Goal: Task Accomplishment & Management: Use online tool/utility

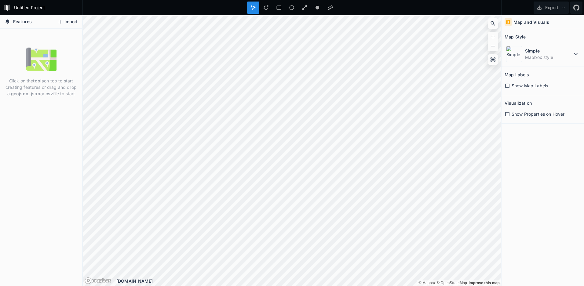
click at [60, 23] on icon at bounding box center [59, 21] width 5 height 5
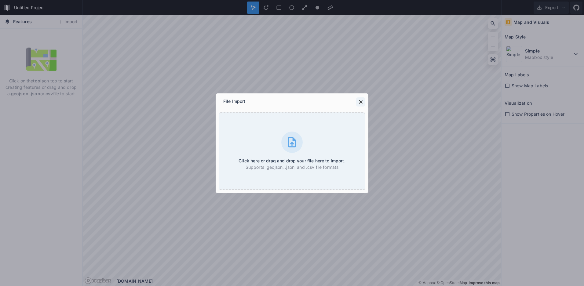
click at [360, 100] on icon at bounding box center [361, 102] width 6 height 6
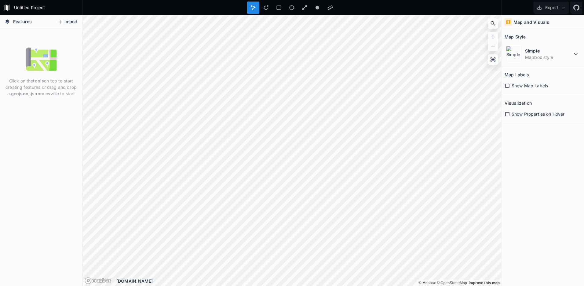
click at [59, 24] on button "Import" at bounding box center [67, 22] width 26 height 10
click at [63, 16] on div "Features Import" at bounding box center [41, 21] width 82 height 13
click at [73, 26] on button "Import" at bounding box center [67, 22] width 26 height 10
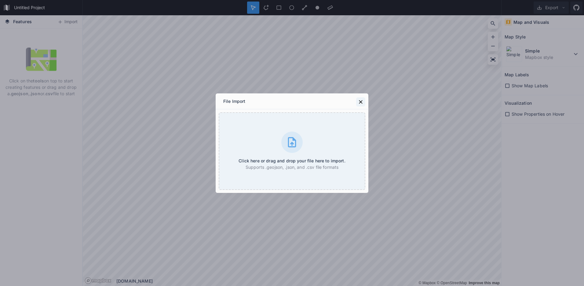
click at [357, 101] on button at bounding box center [360, 101] width 9 height 9
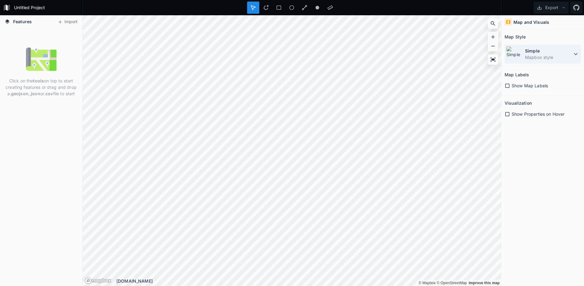
click at [525, 60] on dd "Mapbox style" at bounding box center [548, 57] width 47 height 6
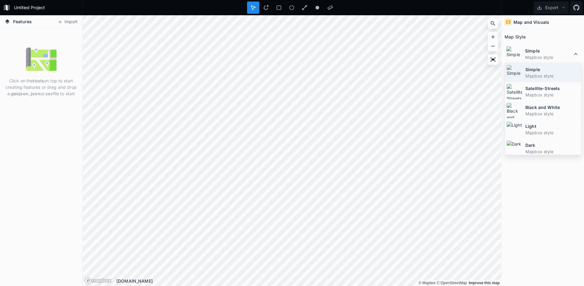
click at [528, 80] on div "Simple Mapbox style" at bounding box center [543, 72] width 76 height 19
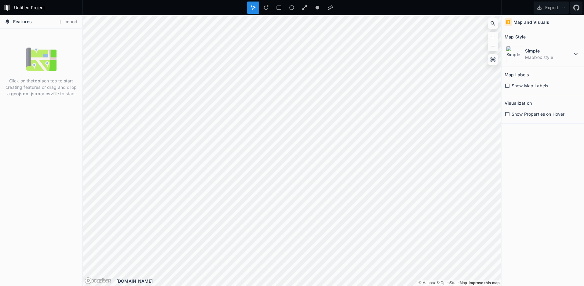
click at [505, 87] on icon at bounding box center [507, 86] width 4 height 4
click at [508, 113] on icon at bounding box center [506, 113] width 5 height 5
click at [76, 18] on button "Import" at bounding box center [67, 22] width 26 height 10
click at [303, 273] on body "Untitled Project Export Features Import Click on the tools on top to start crea…" at bounding box center [292, 143] width 584 height 286
